Goal: Information Seeking & Learning: Learn about a topic

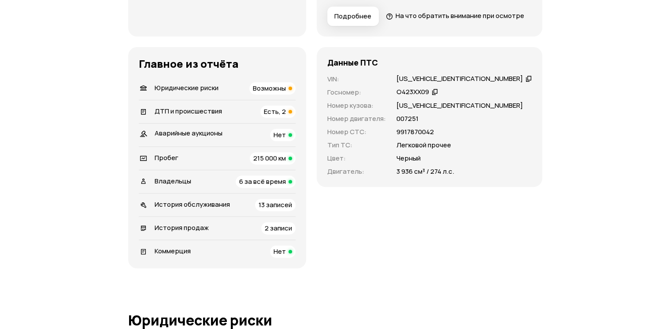
scroll to position [293, 0]
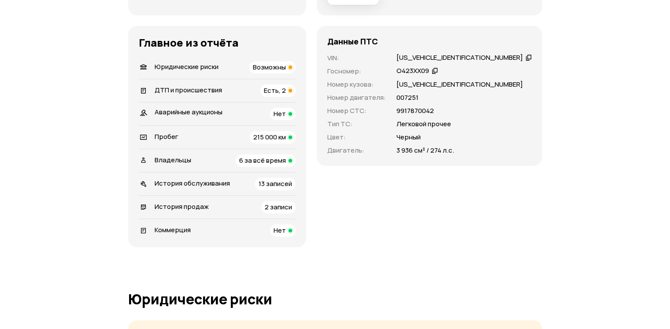
click at [275, 97] on div "ДТП и происшествия Есть, 2" at bounding box center [217, 91] width 157 height 12
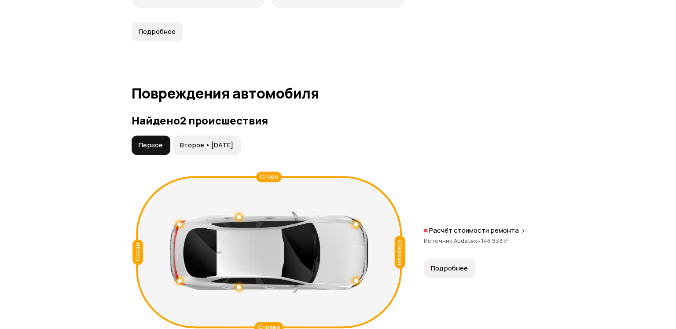
scroll to position [1004, 0]
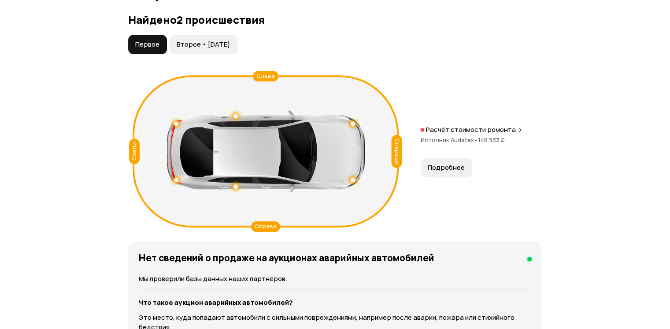
click at [228, 54] on button "Второе • [DATE]" at bounding box center [204, 44] width 68 height 19
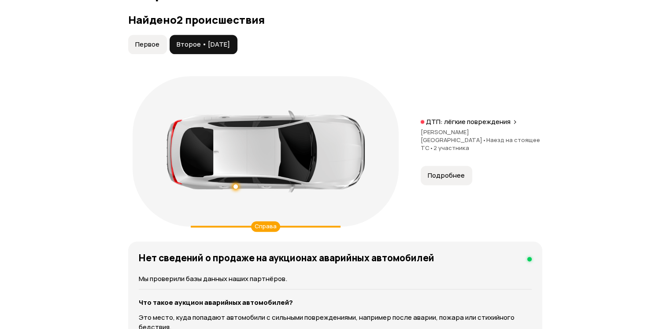
click at [446, 180] on span "Подробнее" at bounding box center [446, 175] width 37 height 9
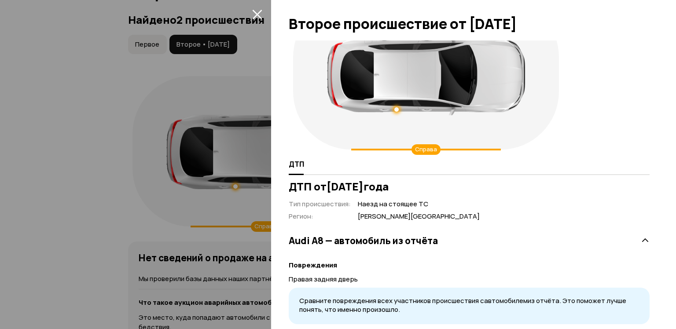
scroll to position [69, 0]
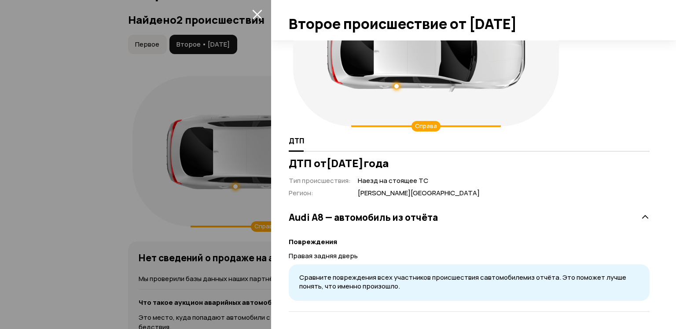
click at [136, 207] on div at bounding box center [338, 164] width 676 height 329
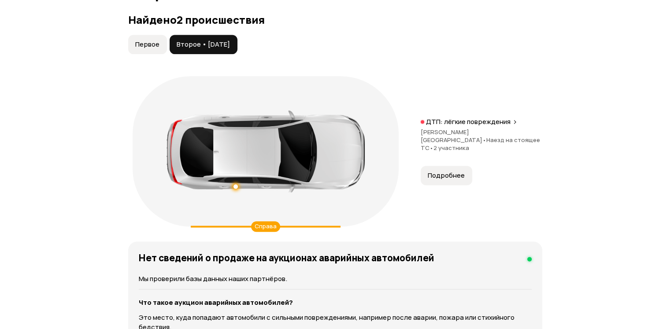
click at [152, 54] on button "Первое" at bounding box center [147, 44] width 39 height 19
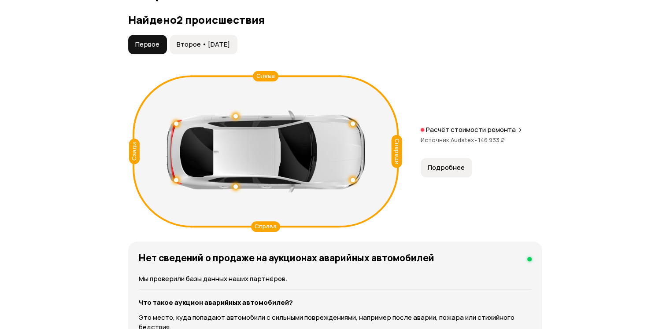
click at [402, 162] on div "Спереди Сзади [PERSON_NAME] Справа" at bounding box center [265, 151] width 275 height 159
click at [466, 177] on button "Подробнее" at bounding box center [446, 167] width 52 height 19
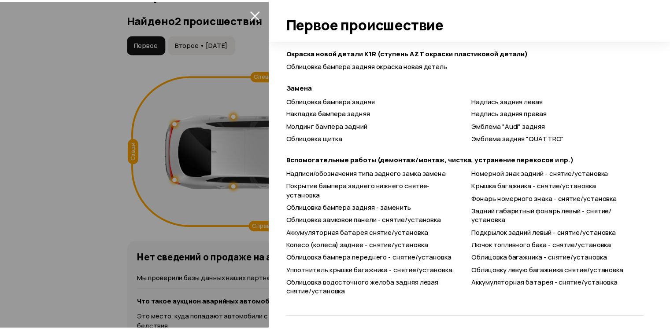
scroll to position [446, 0]
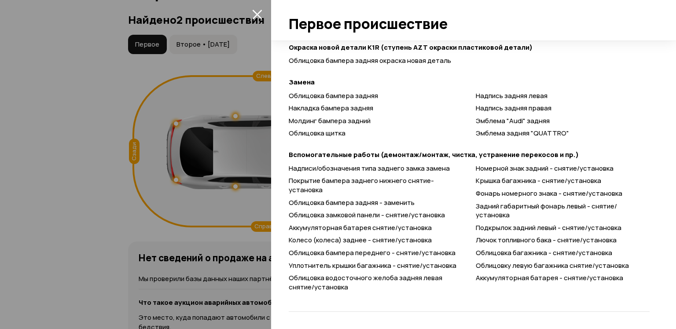
click at [124, 255] on div at bounding box center [338, 164] width 676 height 329
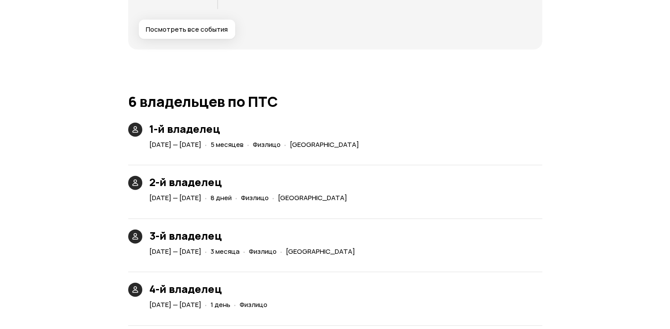
scroll to position [1884, 0]
